Goal: Task Accomplishment & Management: Manage account settings

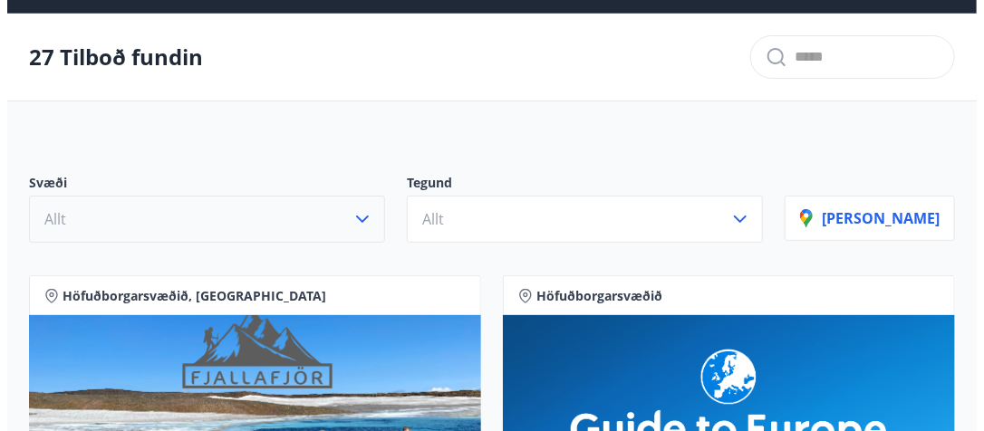
scroll to position [116, 0]
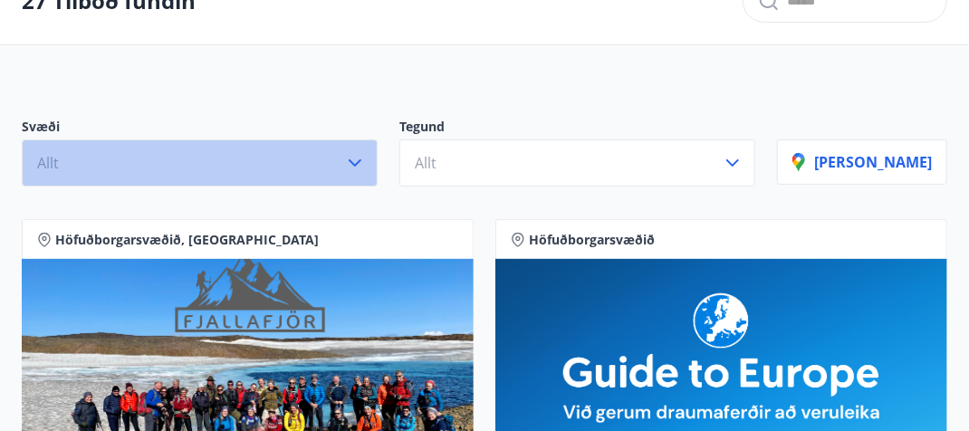
click at [366, 159] on icon "button" at bounding box center [355, 163] width 22 height 22
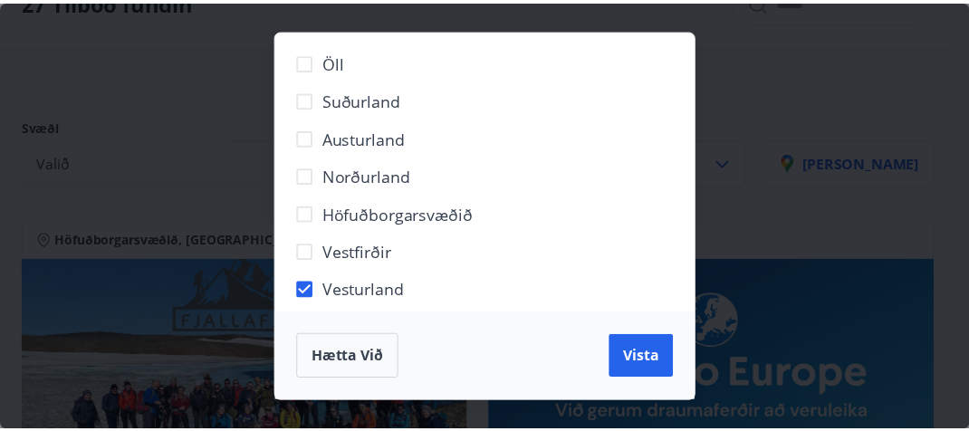
scroll to position [10, 0]
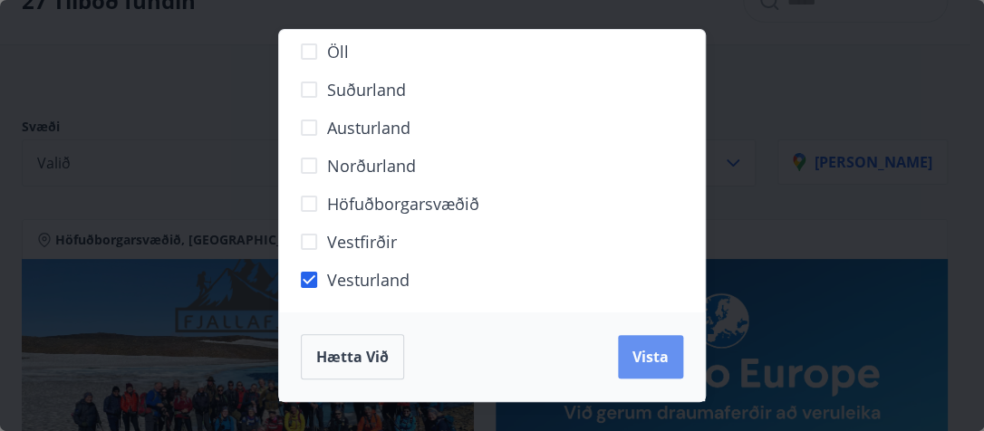
drag, startPoint x: 657, startPoint y: 365, endPoint x: 492, endPoint y: 268, distance: 191.3
click at [652, 352] on span "Vista" at bounding box center [650, 357] width 36 height 20
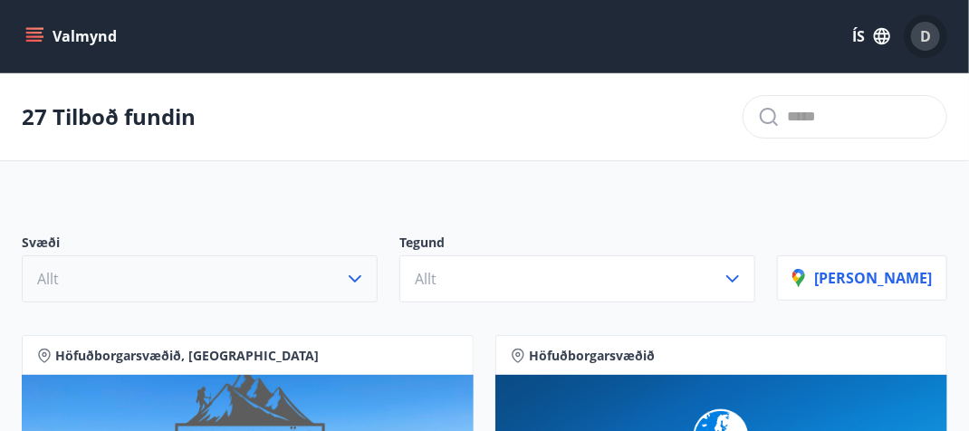
click at [925, 33] on span "D" at bounding box center [925, 36] width 11 height 20
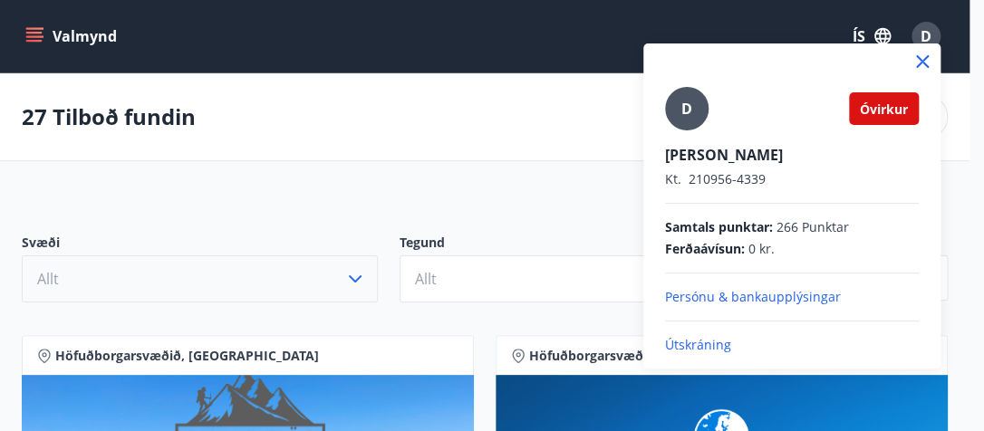
click at [701, 343] on p "Útskráning" at bounding box center [792, 345] width 254 height 18
